Goal: Task Accomplishment & Management: Manage account settings

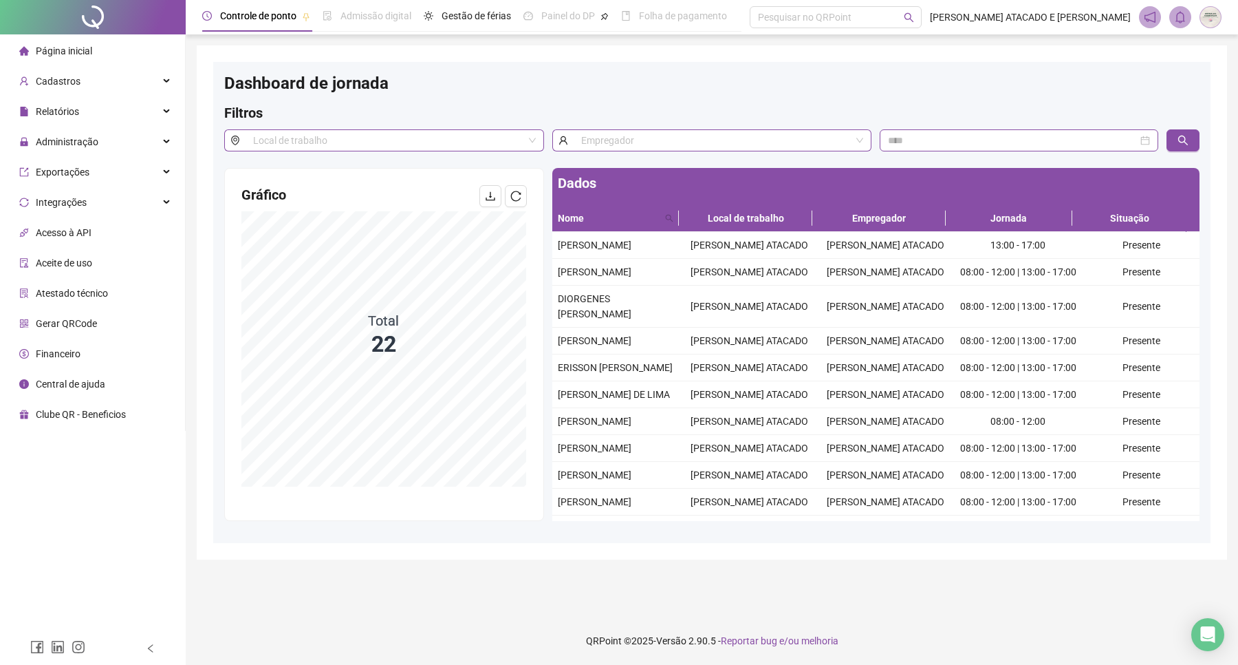
click at [49, 60] on div "Página inicial" at bounding box center [55, 51] width 73 height 28
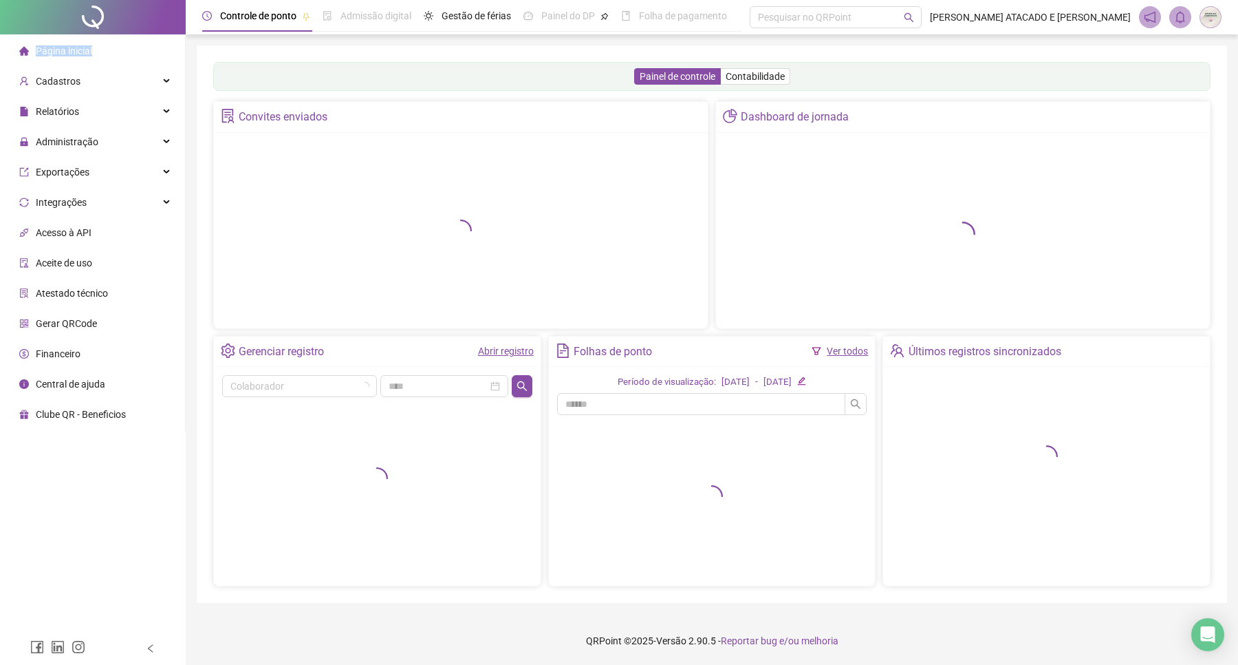
click at [49, 60] on div "Página inicial" at bounding box center [55, 51] width 73 height 28
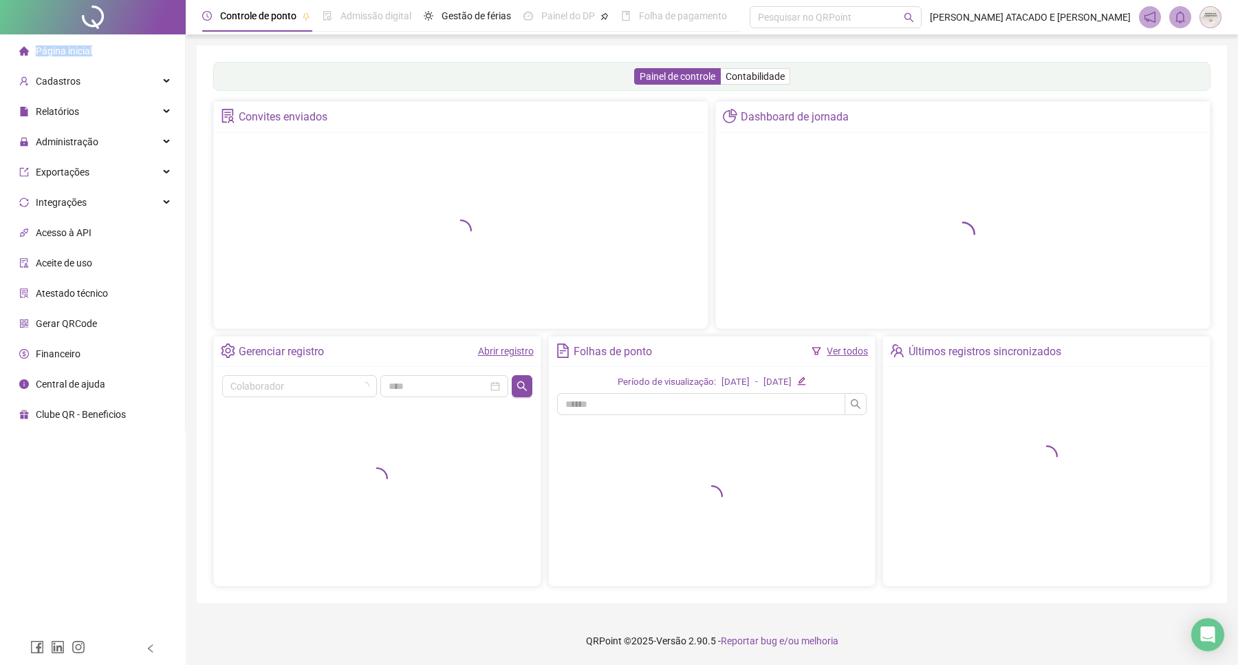
click at [49, 60] on div "Página inicial" at bounding box center [55, 51] width 73 height 28
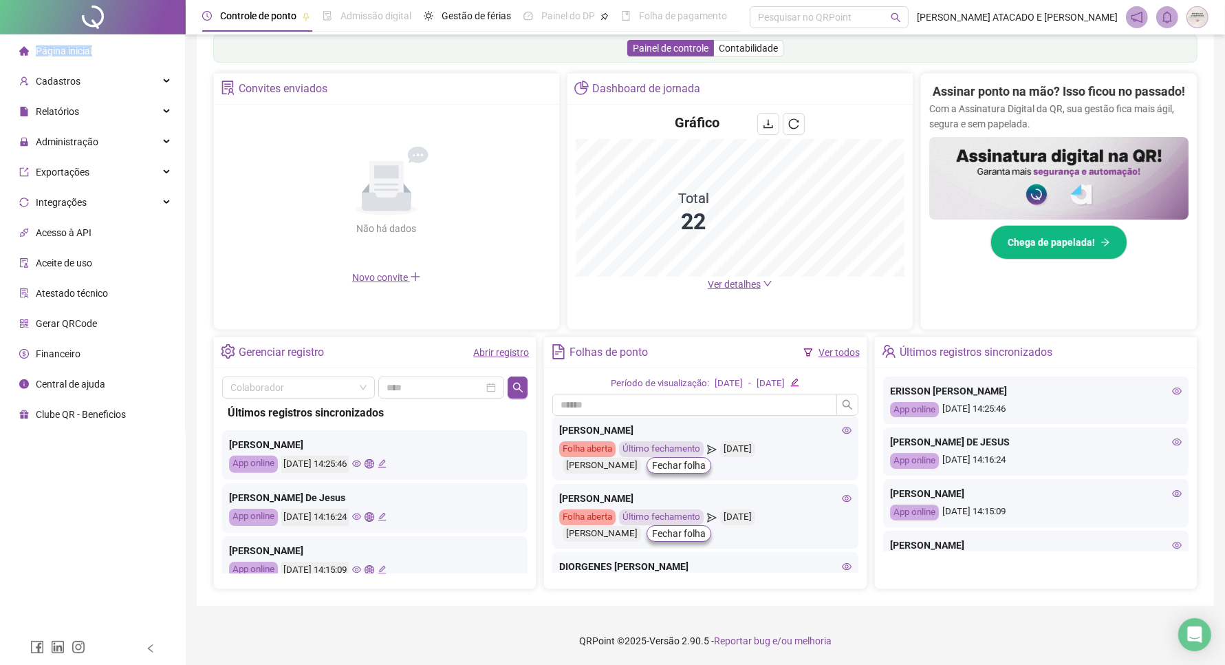
scroll to position [86, 0]
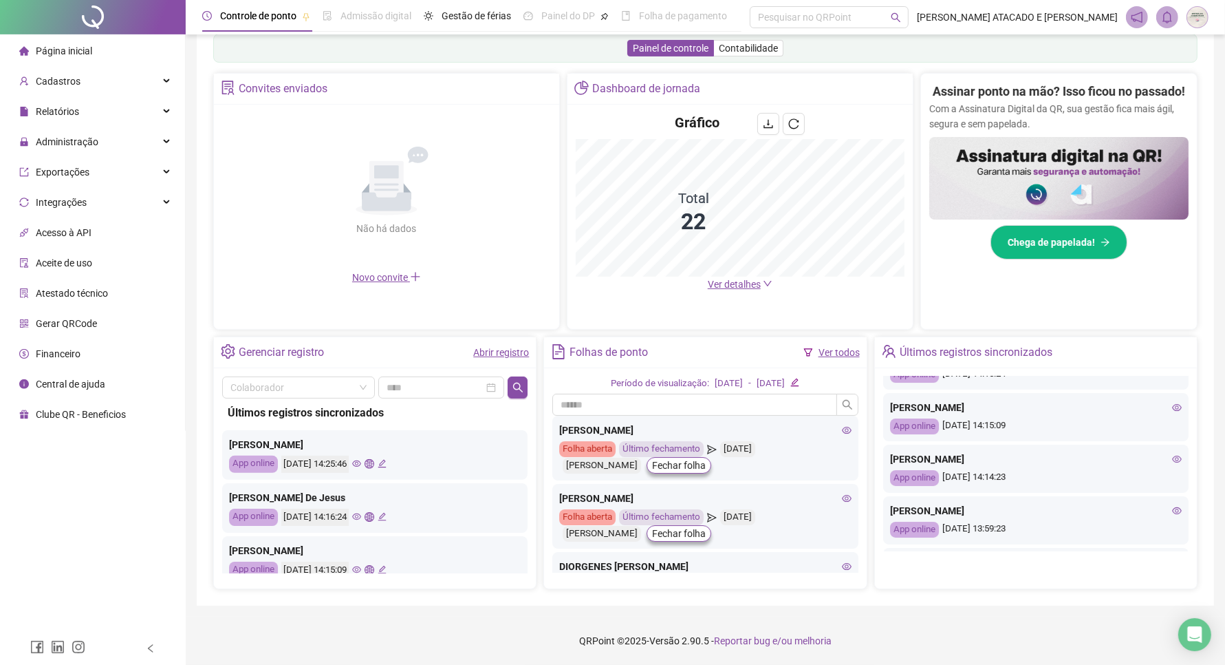
click at [197, 47] on div "Pague o QRPoint com Cartão de Crédito Sua assinatura: mais segurança, prática e…" at bounding box center [705, 209] width 1017 height 791
click at [131, 139] on div "Administração" at bounding box center [93, 142] width 180 height 28
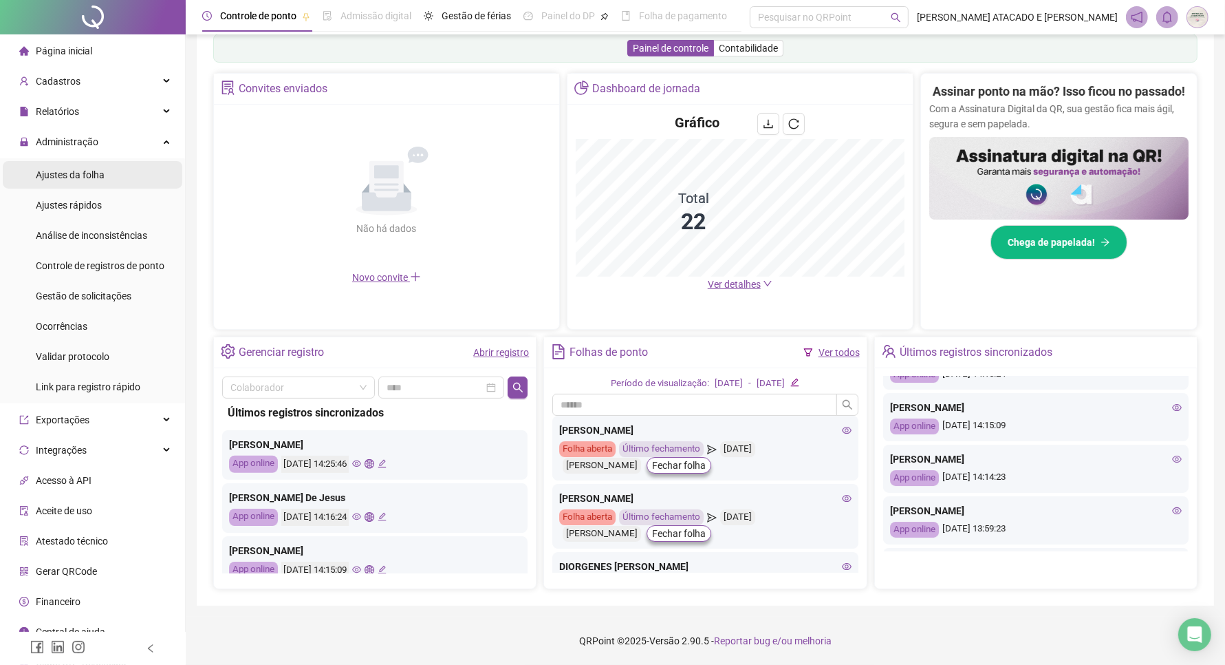
click at [126, 161] on li "Ajustes da folha" at bounding box center [93, 175] width 180 height 28
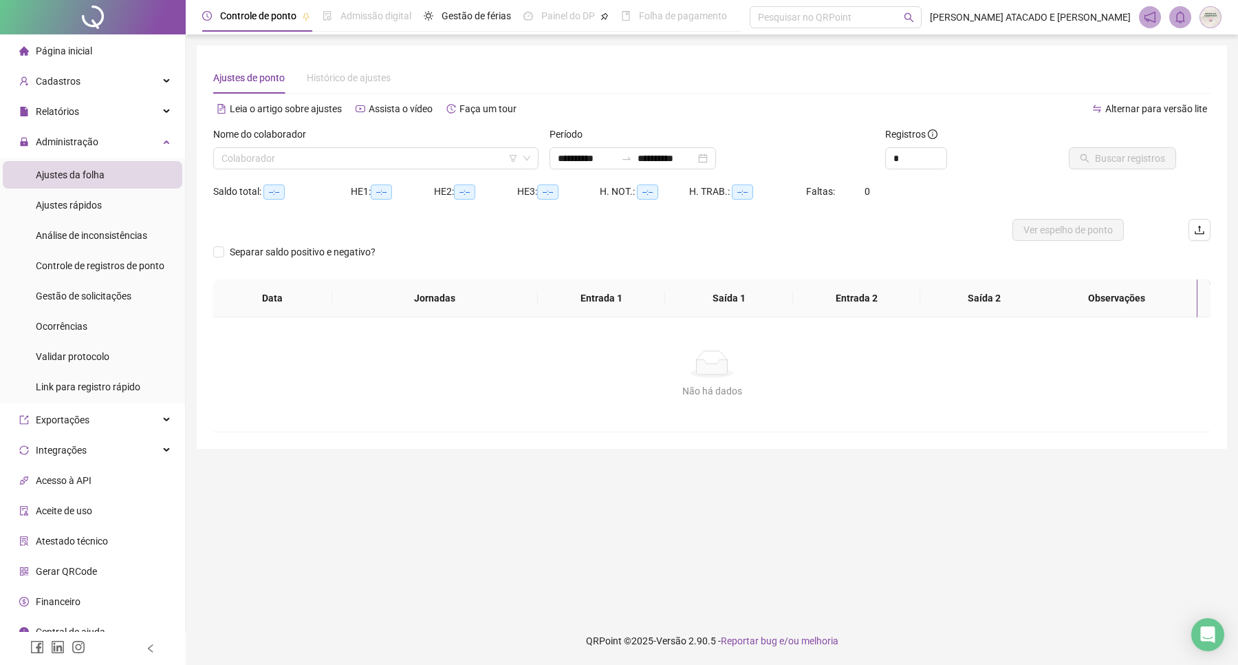
type input "**********"
click at [287, 152] on input "search" at bounding box center [370, 158] width 296 height 21
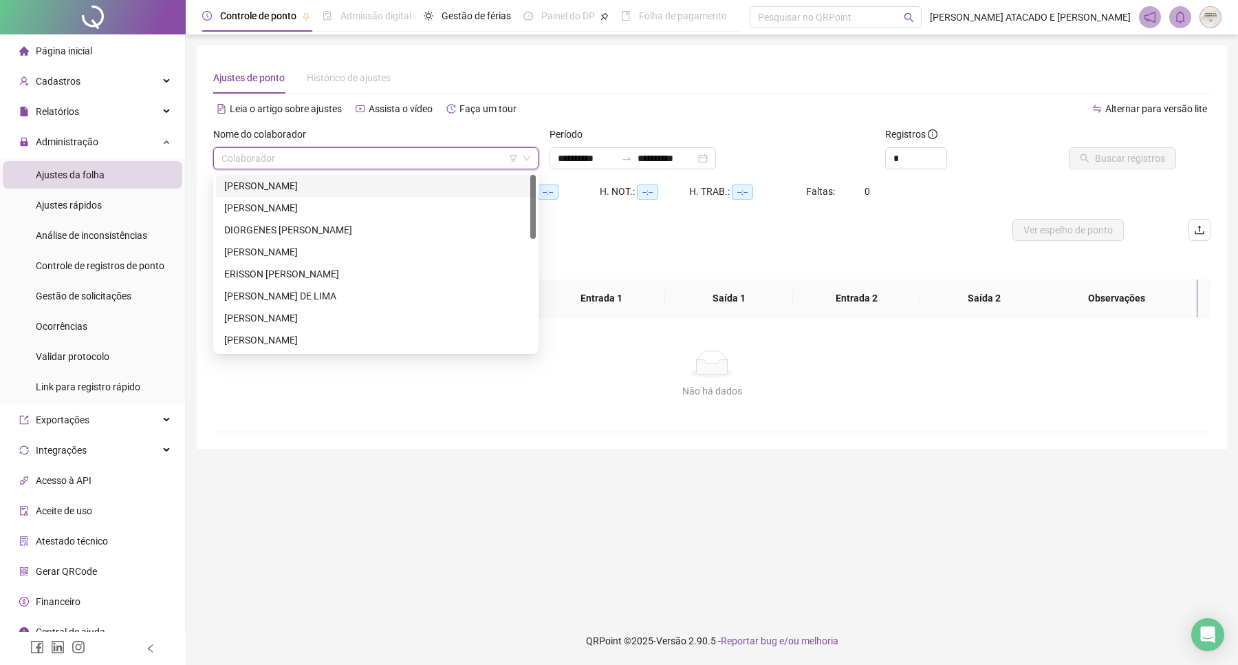
click at [589, 118] on div "Leia o artigo sobre ajustes Assista o vídeo Faça um tour" at bounding box center [462, 109] width 499 height 22
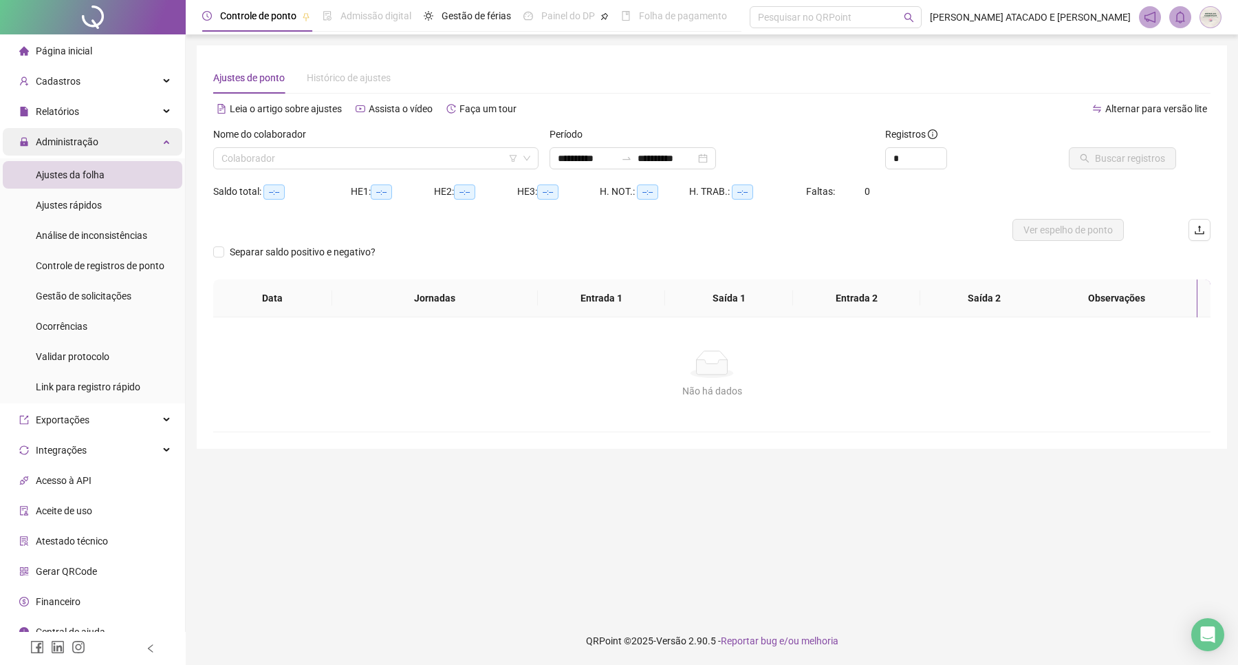
click at [147, 144] on div "Administração" at bounding box center [93, 142] width 180 height 28
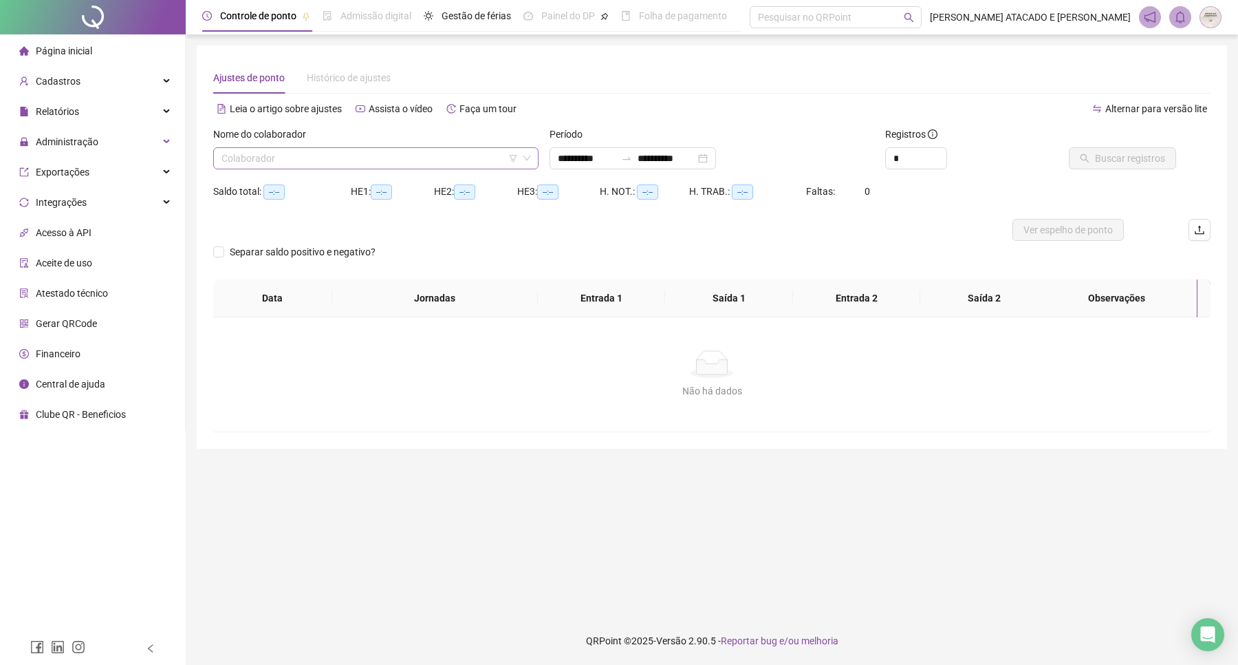
click at [310, 153] on input "search" at bounding box center [370, 158] width 296 height 21
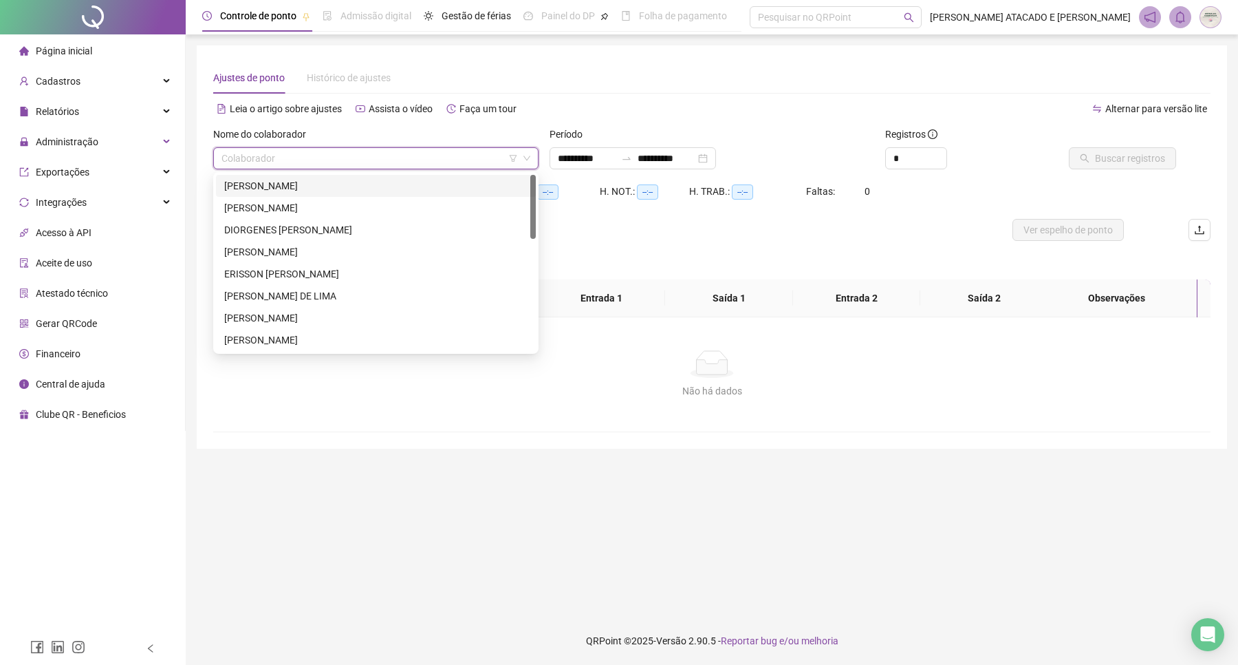
click at [336, 163] on input "search" at bounding box center [370, 158] width 296 height 21
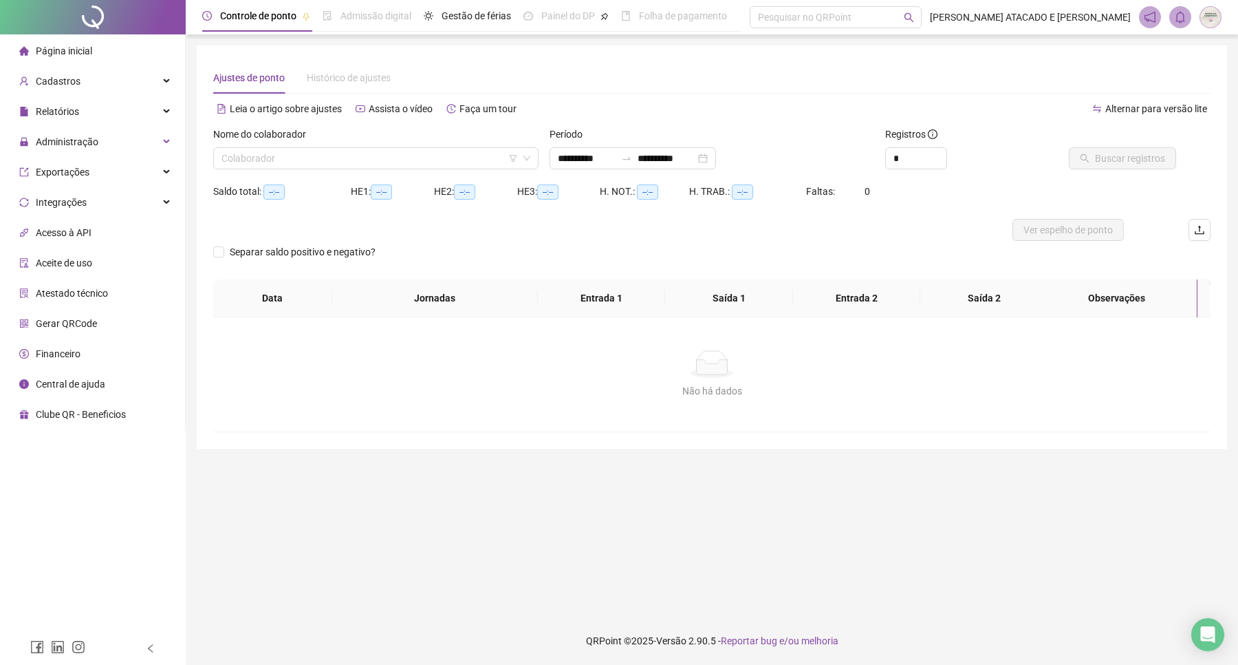
click at [127, 56] on li "Página inicial" at bounding box center [93, 51] width 180 height 28
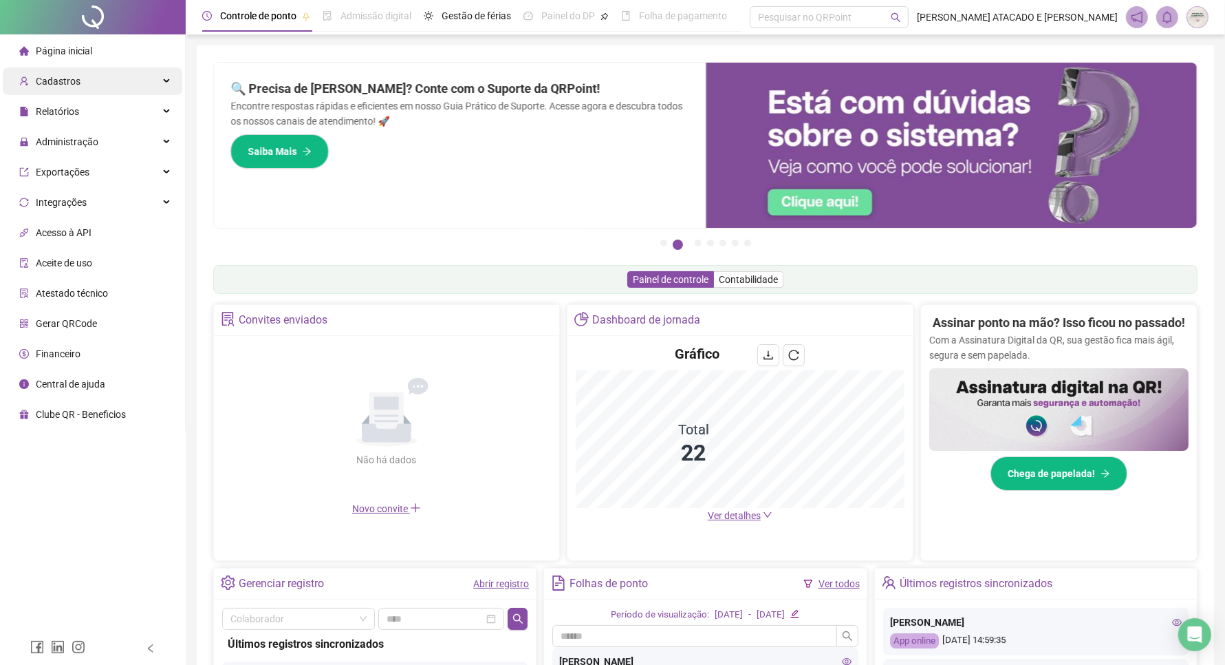
click at [86, 89] on div "Cadastros" at bounding box center [93, 81] width 180 height 28
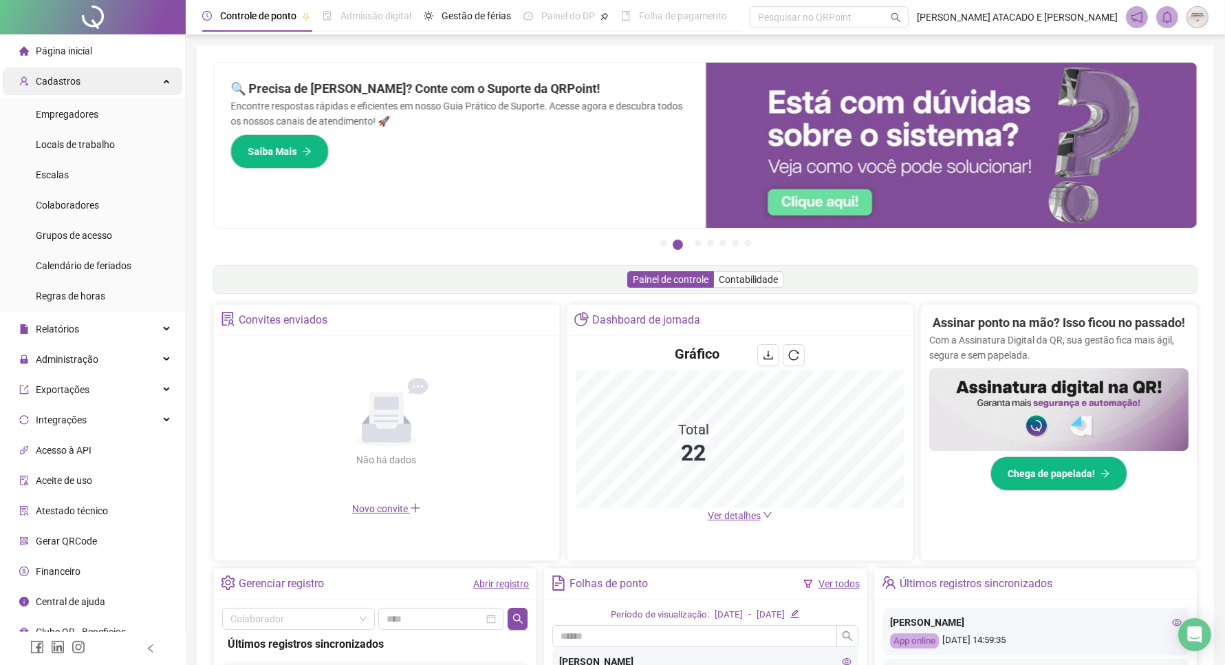
click at [125, 76] on div "Cadastros" at bounding box center [93, 81] width 180 height 28
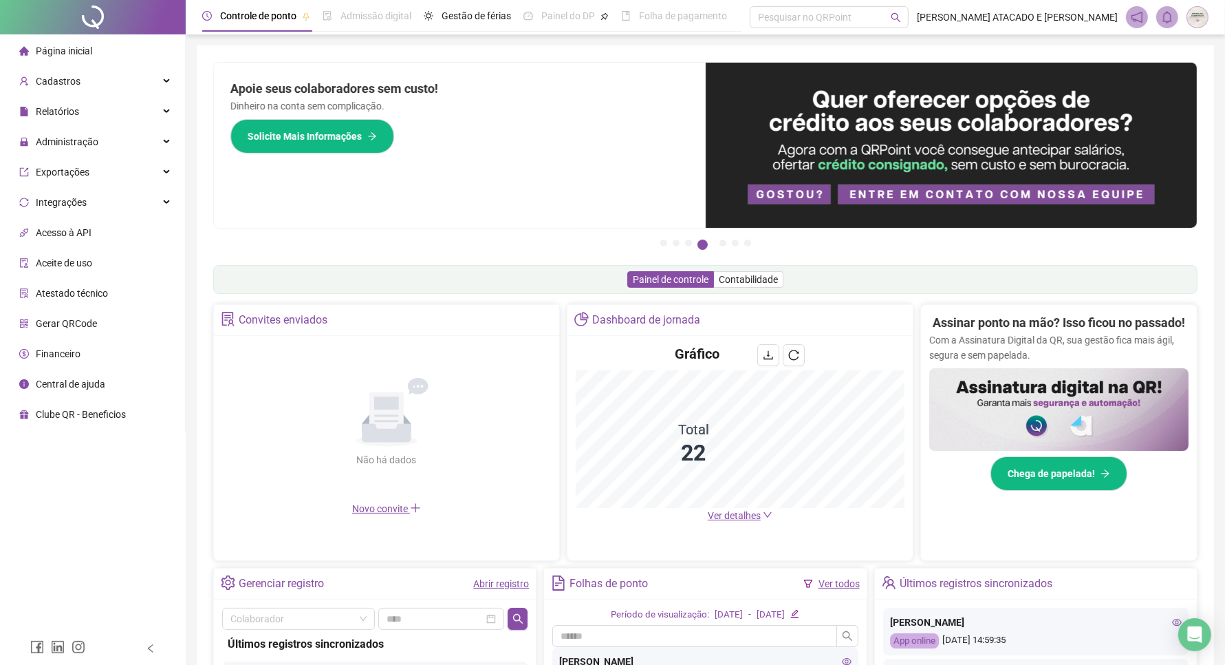
click at [49, 53] on span "Página inicial" at bounding box center [64, 50] width 56 height 11
